Goal: Transaction & Acquisition: Subscribe to service/newsletter

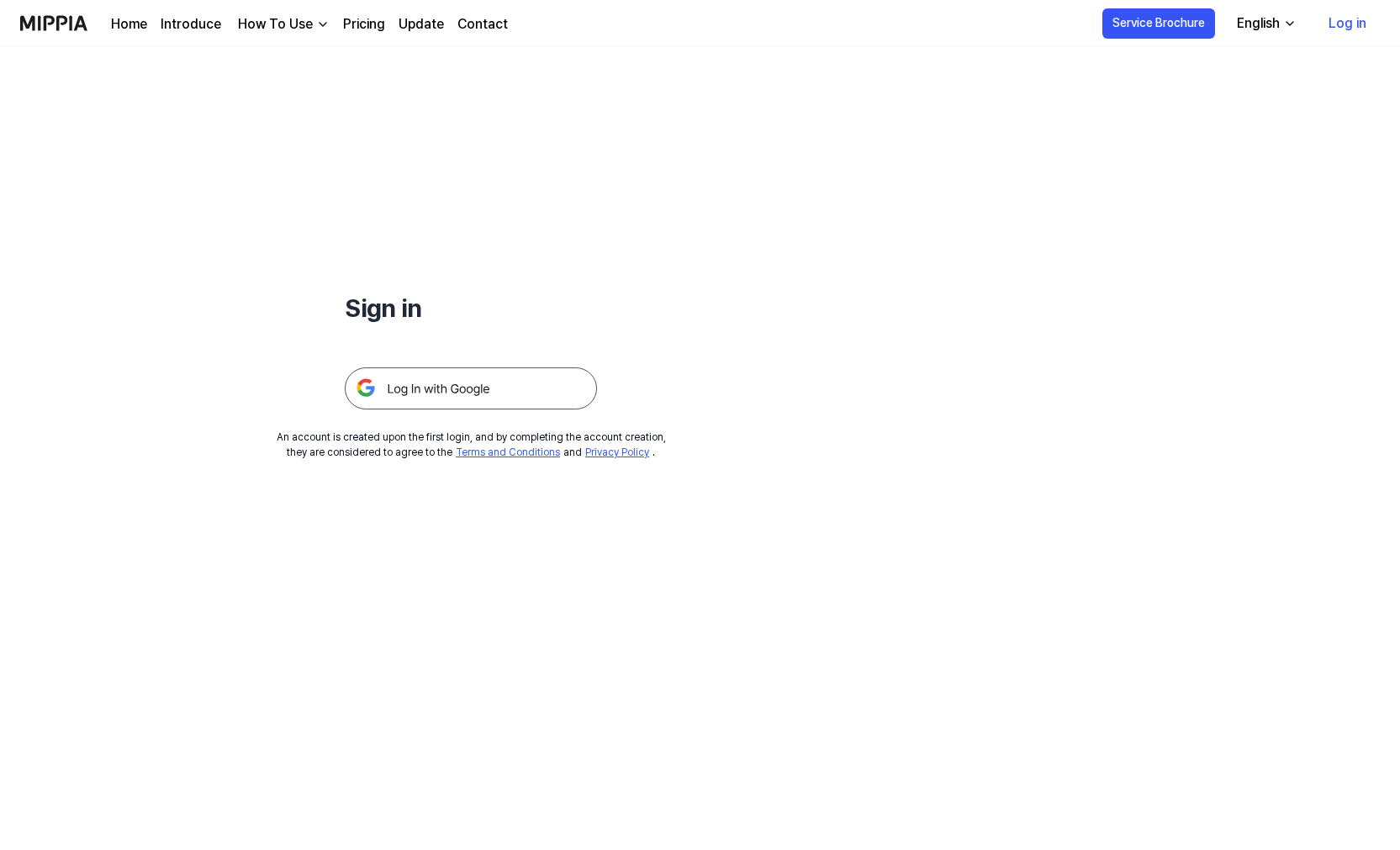
click at [480, 394] on img at bounding box center [471, 388] width 252 height 42
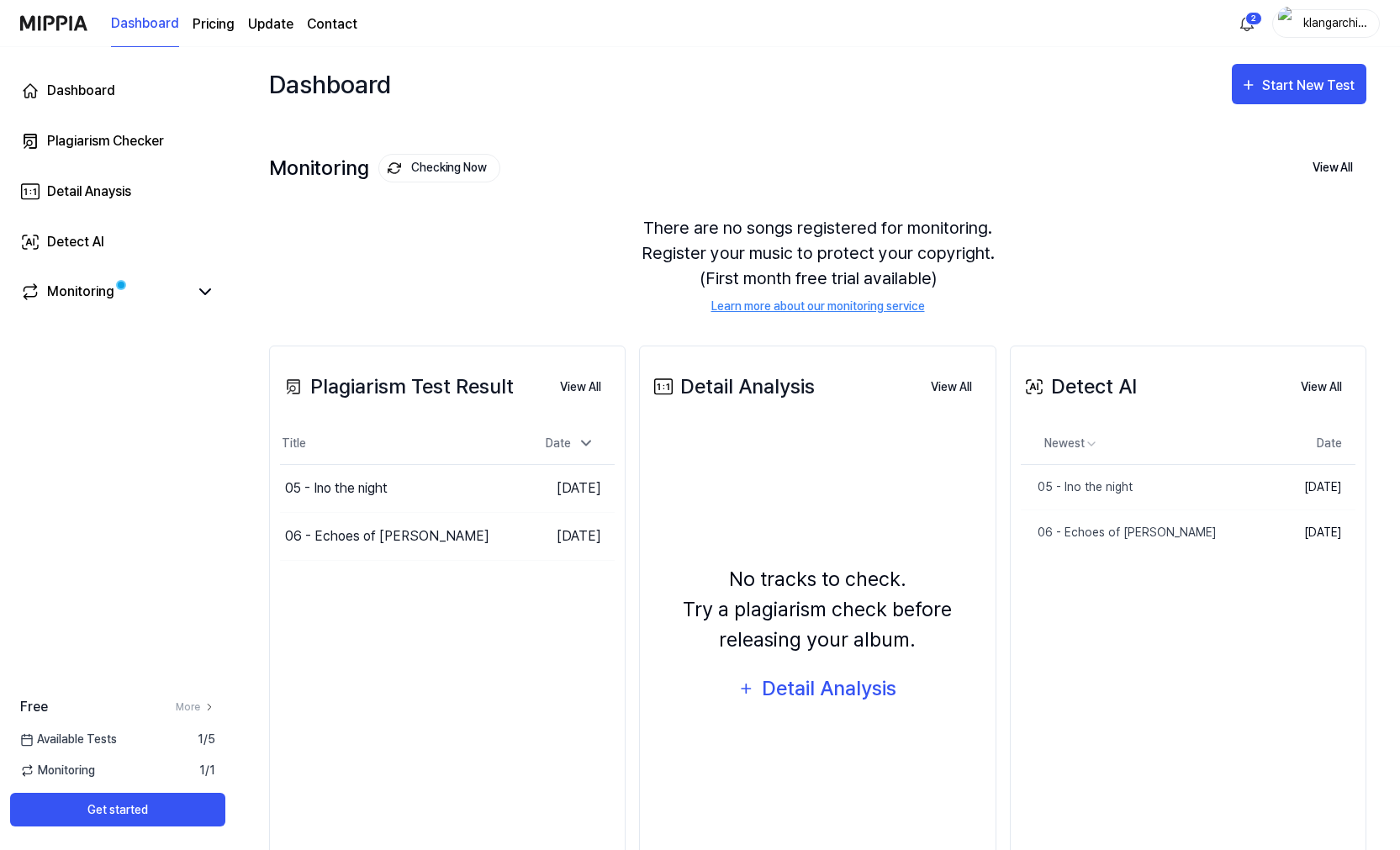
click at [220, 31] on page\) "Pricing" at bounding box center [213, 24] width 42 height 21
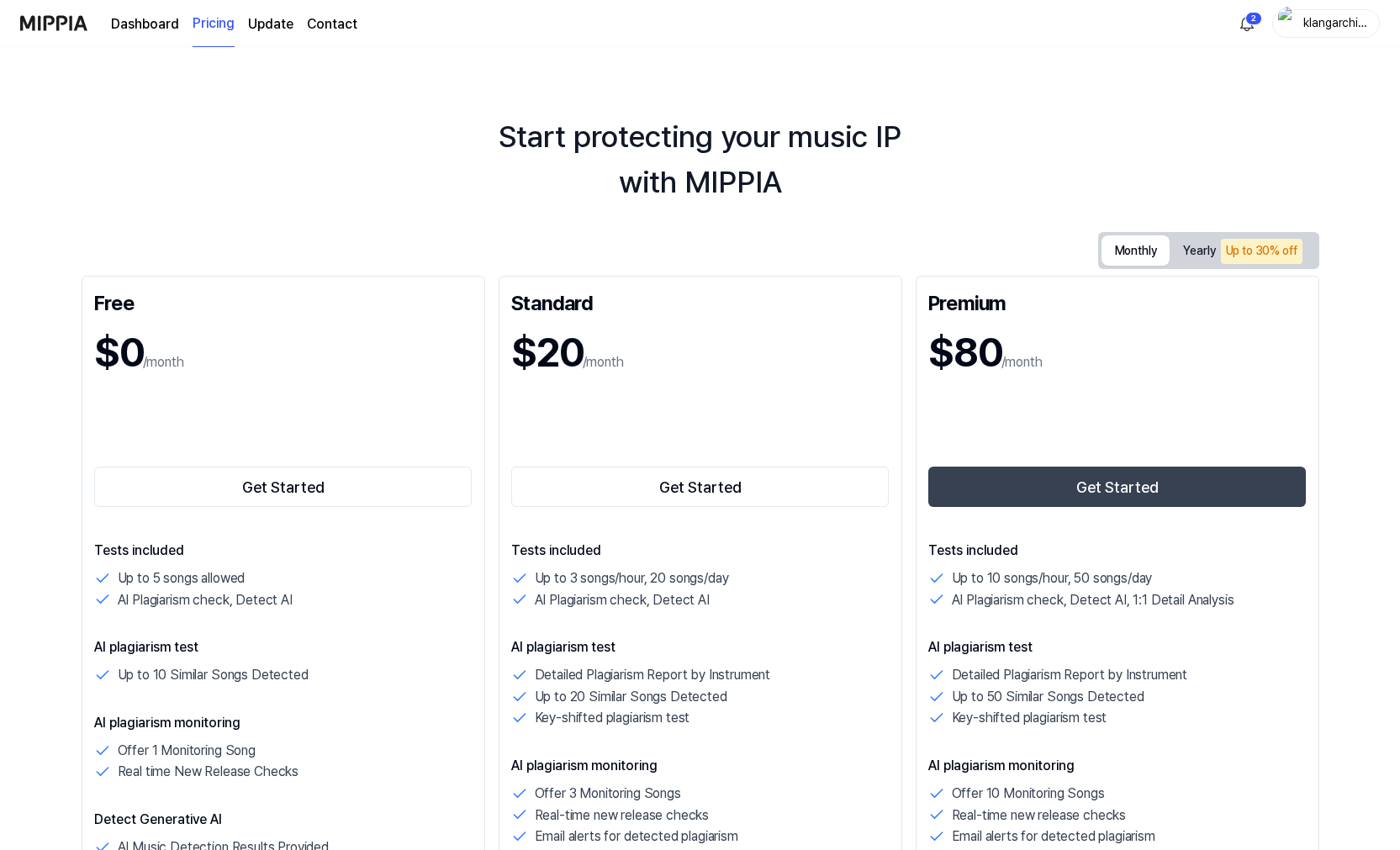
click at [1117, 255] on button "Monthly" at bounding box center [1136, 250] width 69 height 30
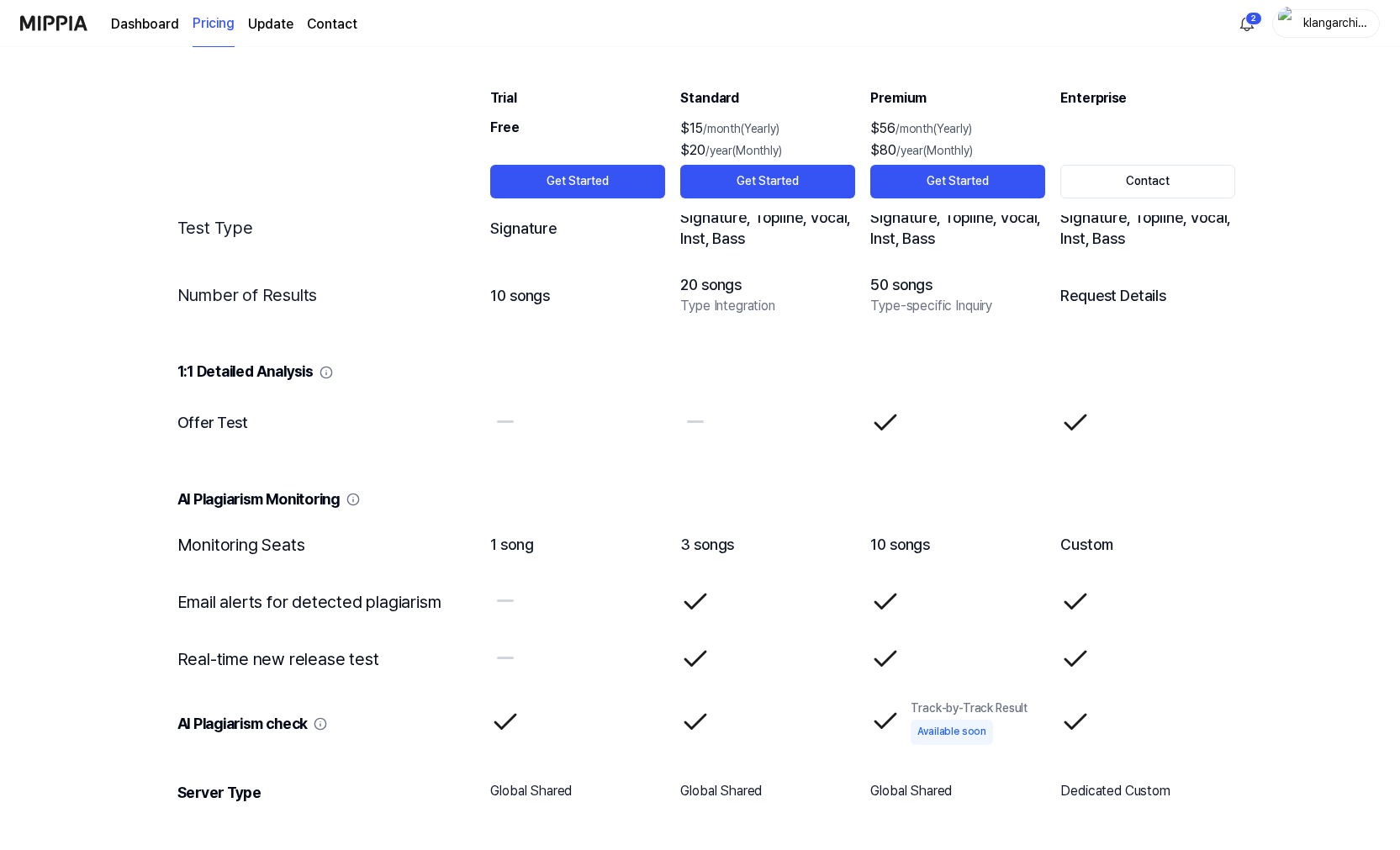
scroll to position [2091, 0]
